Goal: Task Accomplishment & Management: Manage account settings

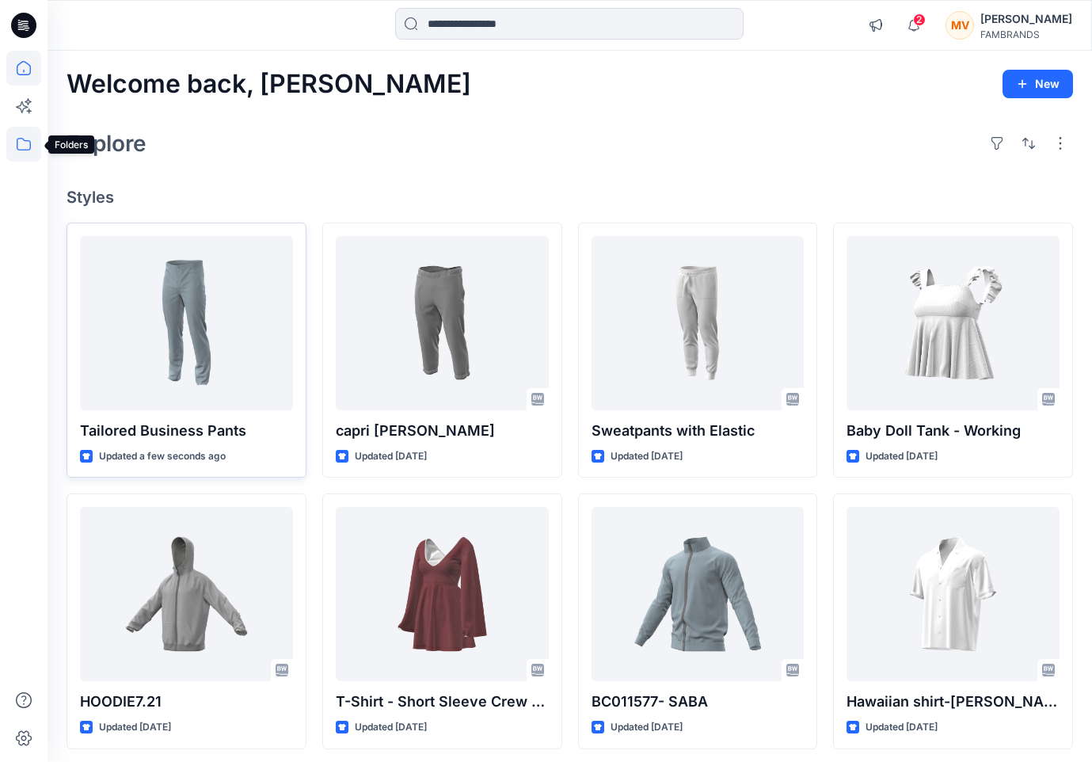
click at [21, 150] on icon at bounding box center [23, 144] width 35 height 35
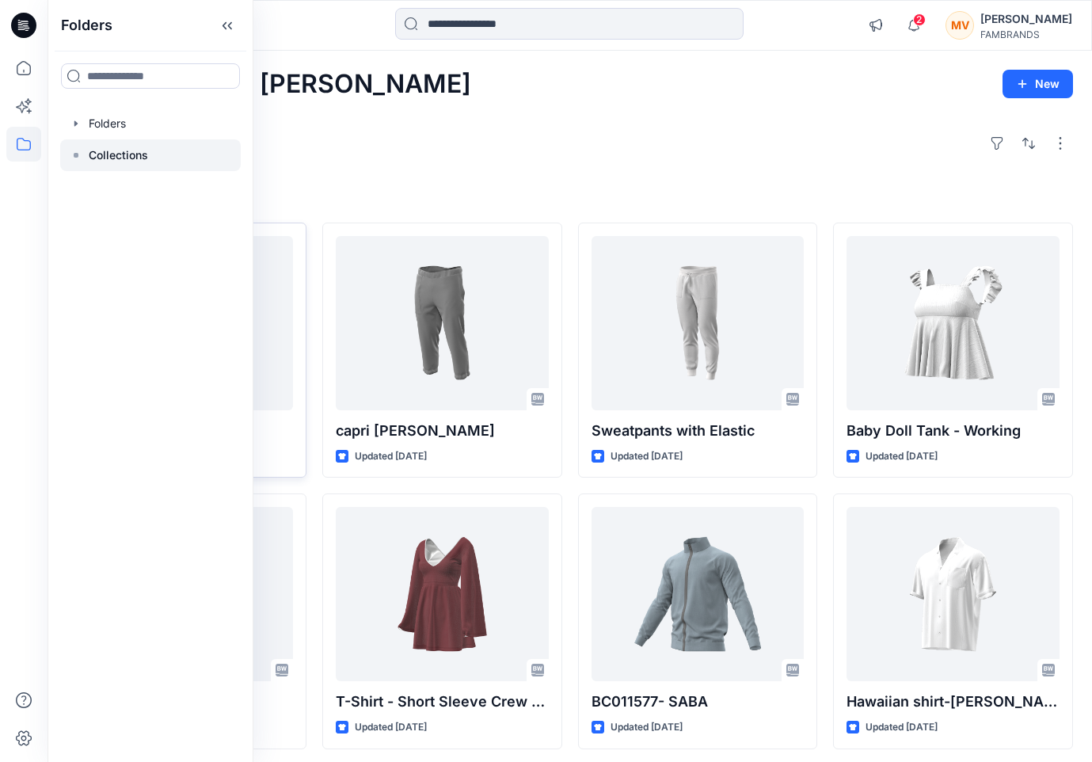
click at [134, 154] on p "Collections" at bounding box center [118, 155] width 59 height 19
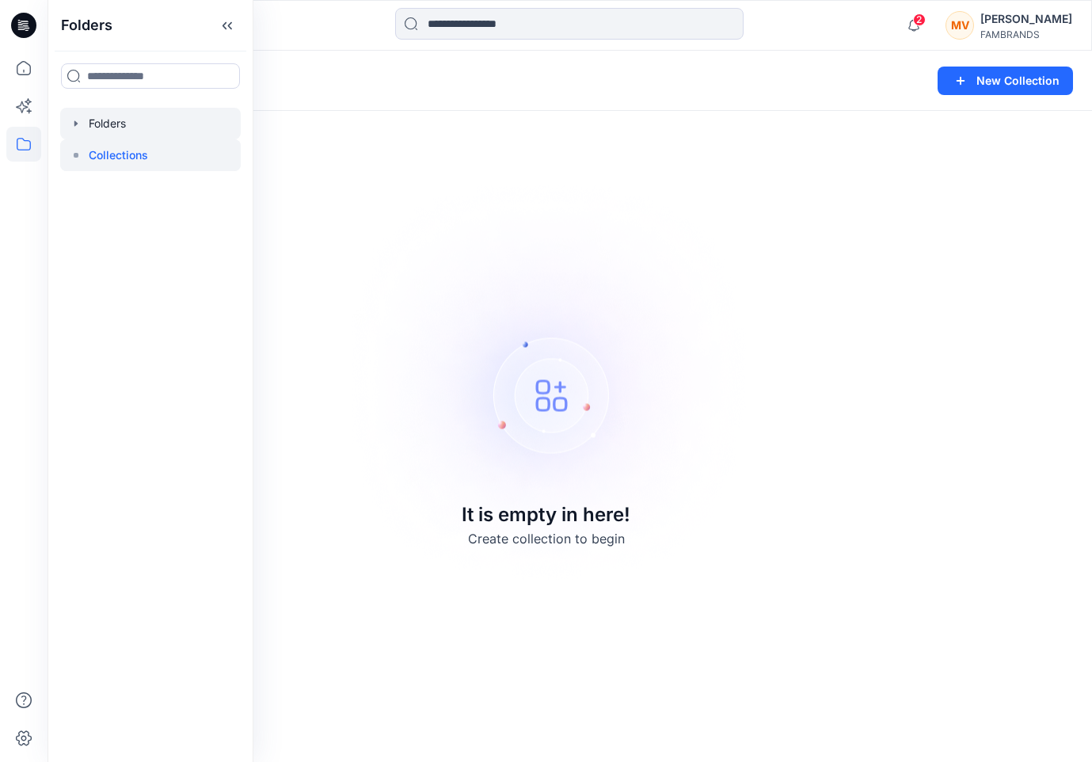
click at [132, 126] on div at bounding box center [150, 124] width 181 height 32
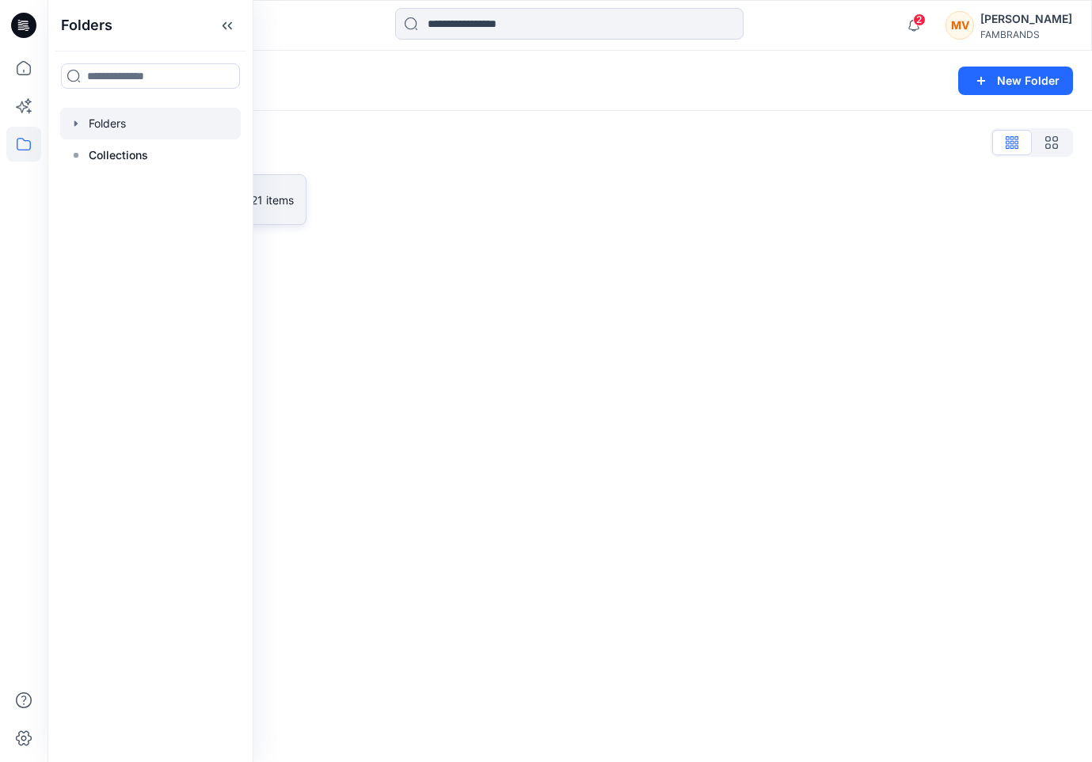
drag, startPoint x: 427, startPoint y: 185, endPoint x: 291, endPoint y: 208, distance: 137.3
click at [424, 187] on div at bounding box center [442, 199] width 240 height 51
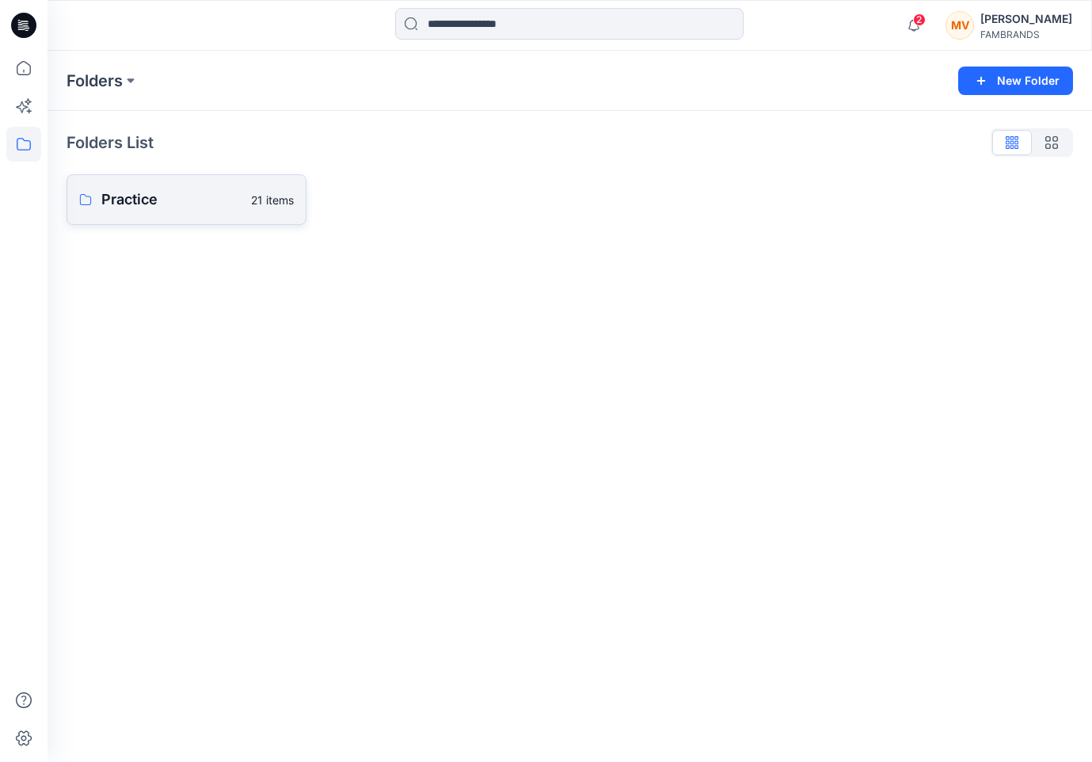
click at [284, 192] on p "21 items" at bounding box center [272, 200] width 43 height 17
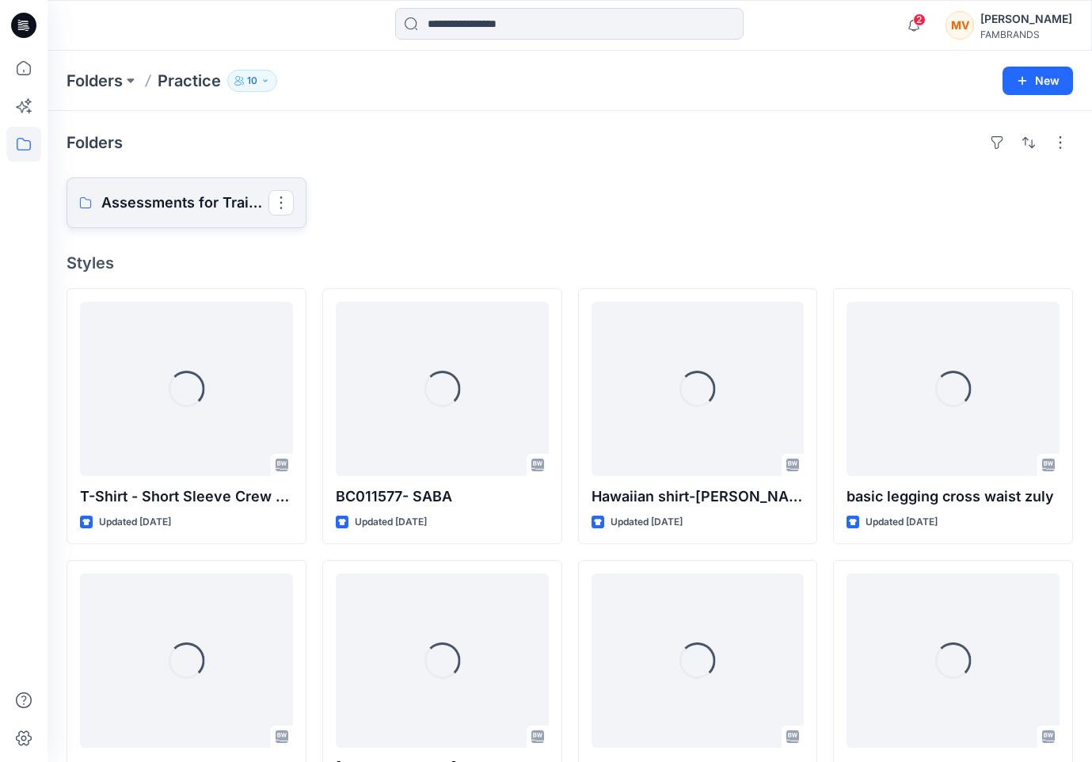
click at [179, 185] on link "Assessments for Training" at bounding box center [187, 202] width 240 height 51
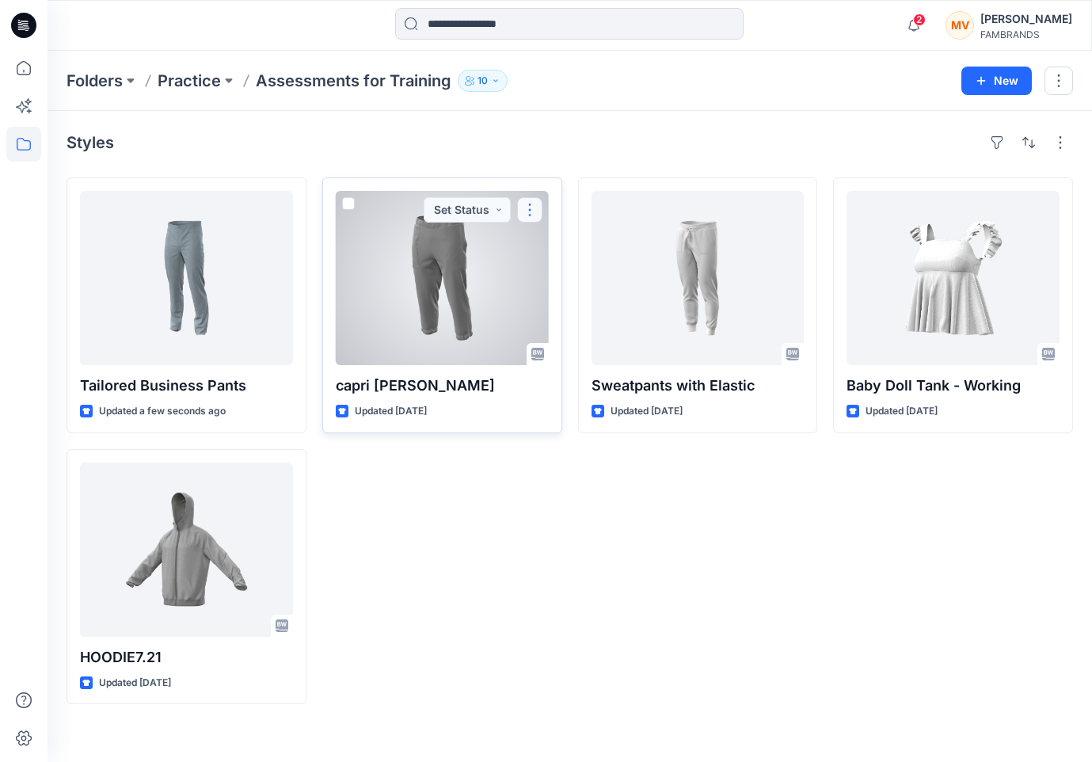
click at [535, 214] on button "button" at bounding box center [529, 209] width 25 height 25
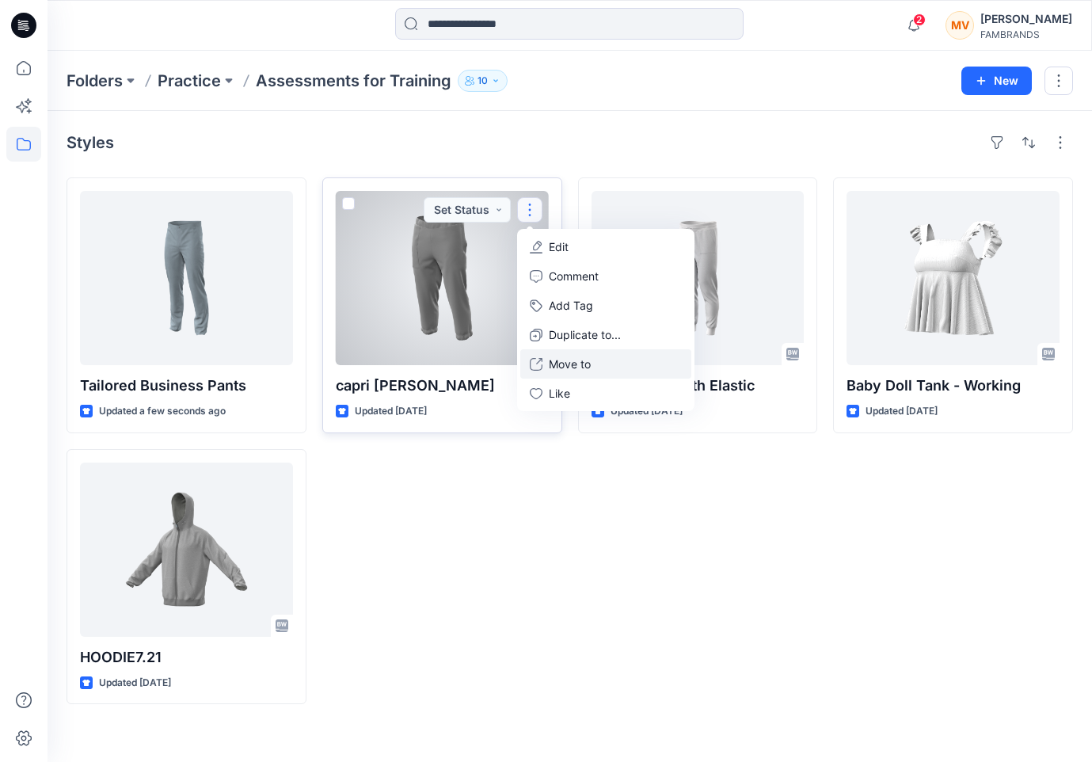
click at [563, 360] on p "Move to" at bounding box center [570, 364] width 42 height 17
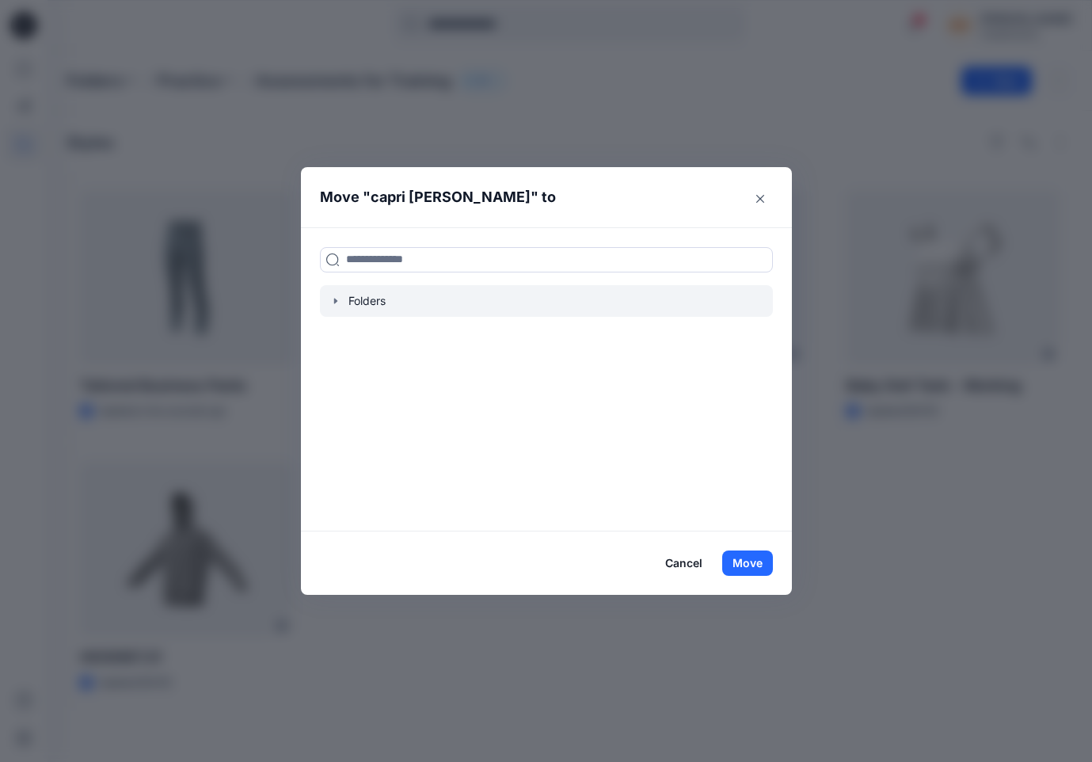
click at [419, 300] on div at bounding box center [546, 301] width 453 height 32
click at [337, 302] on icon "button" at bounding box center [335, 301] width 13 height 13
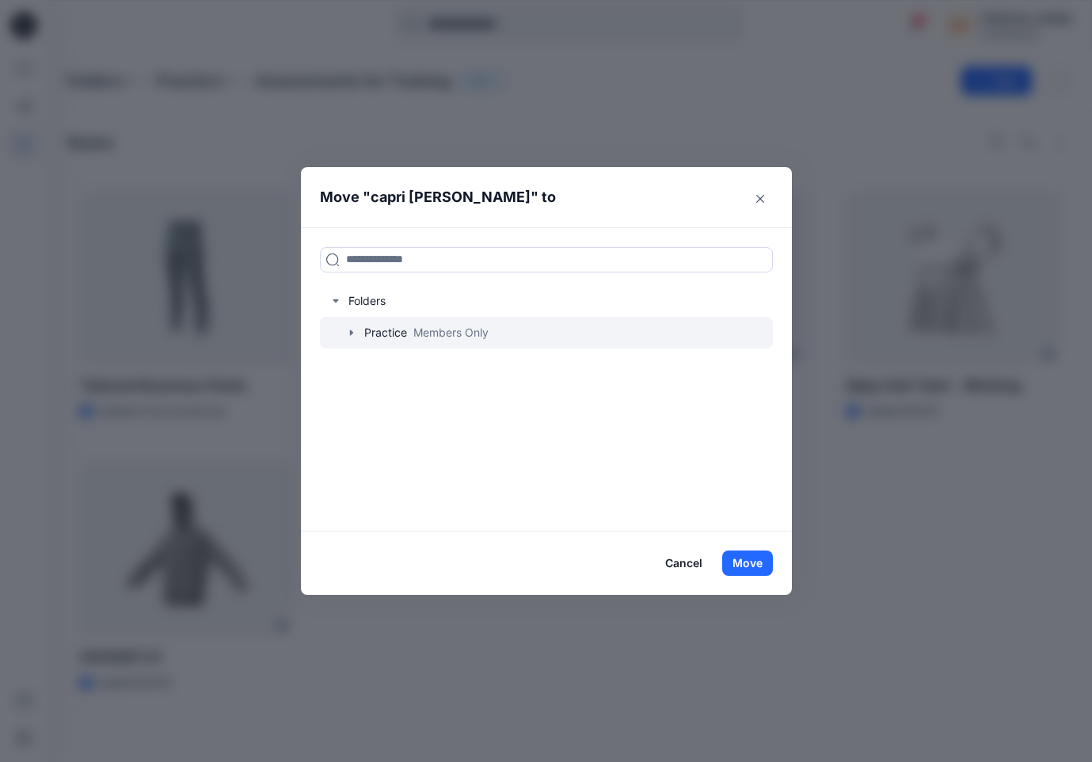
click at [380, 335] on div at bounding box center [546, 333] width 453 height 32
click at [761, 567] on button "Move" at bounding box center [747, 562] width 51 height 25
